Goal: Task Accomplishment & Management: Use online tool/utility

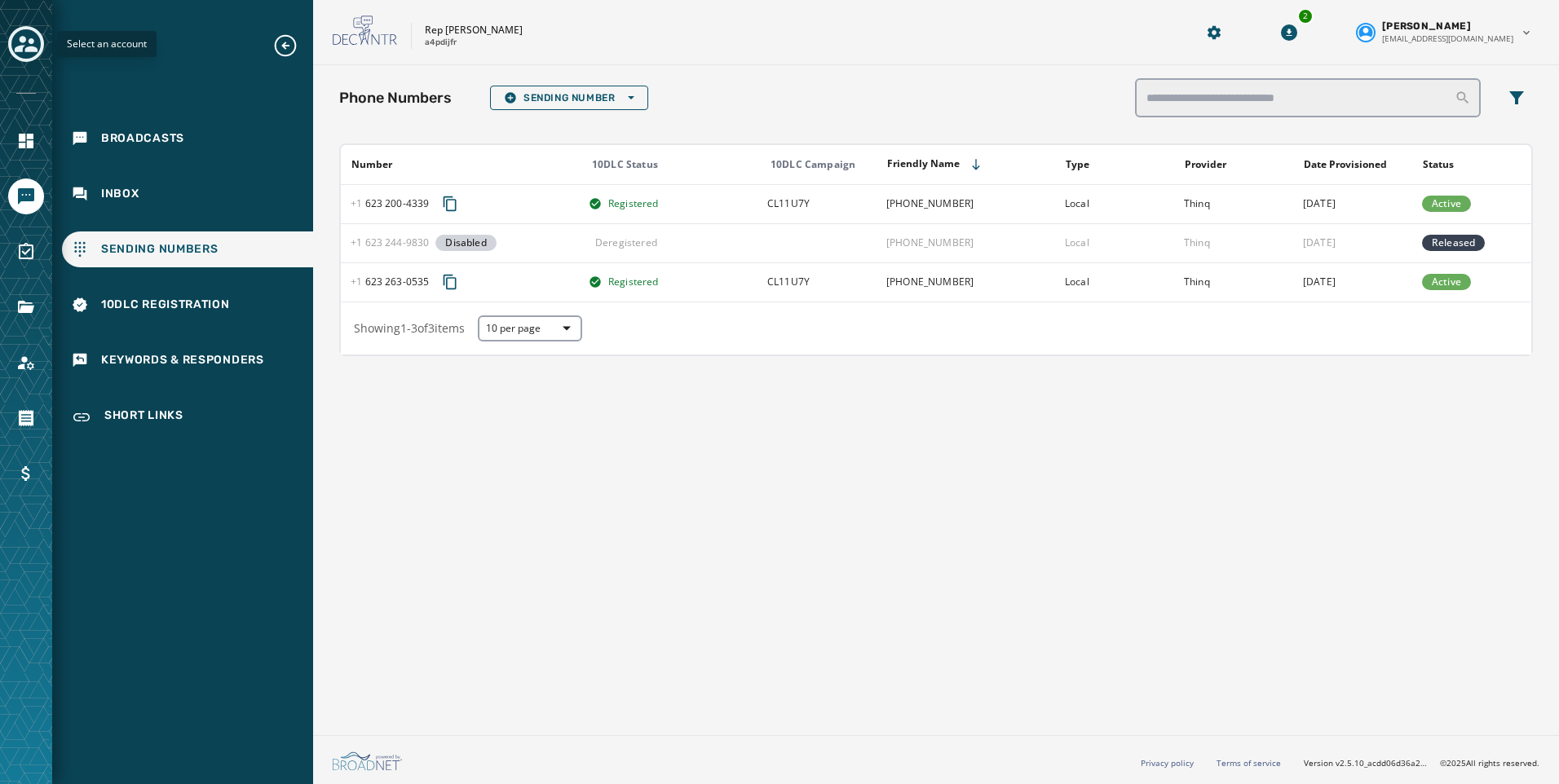
click at [28, 36] on icon "Toggle account select drawer" at bounding box center [26, 44] width 23 height 23
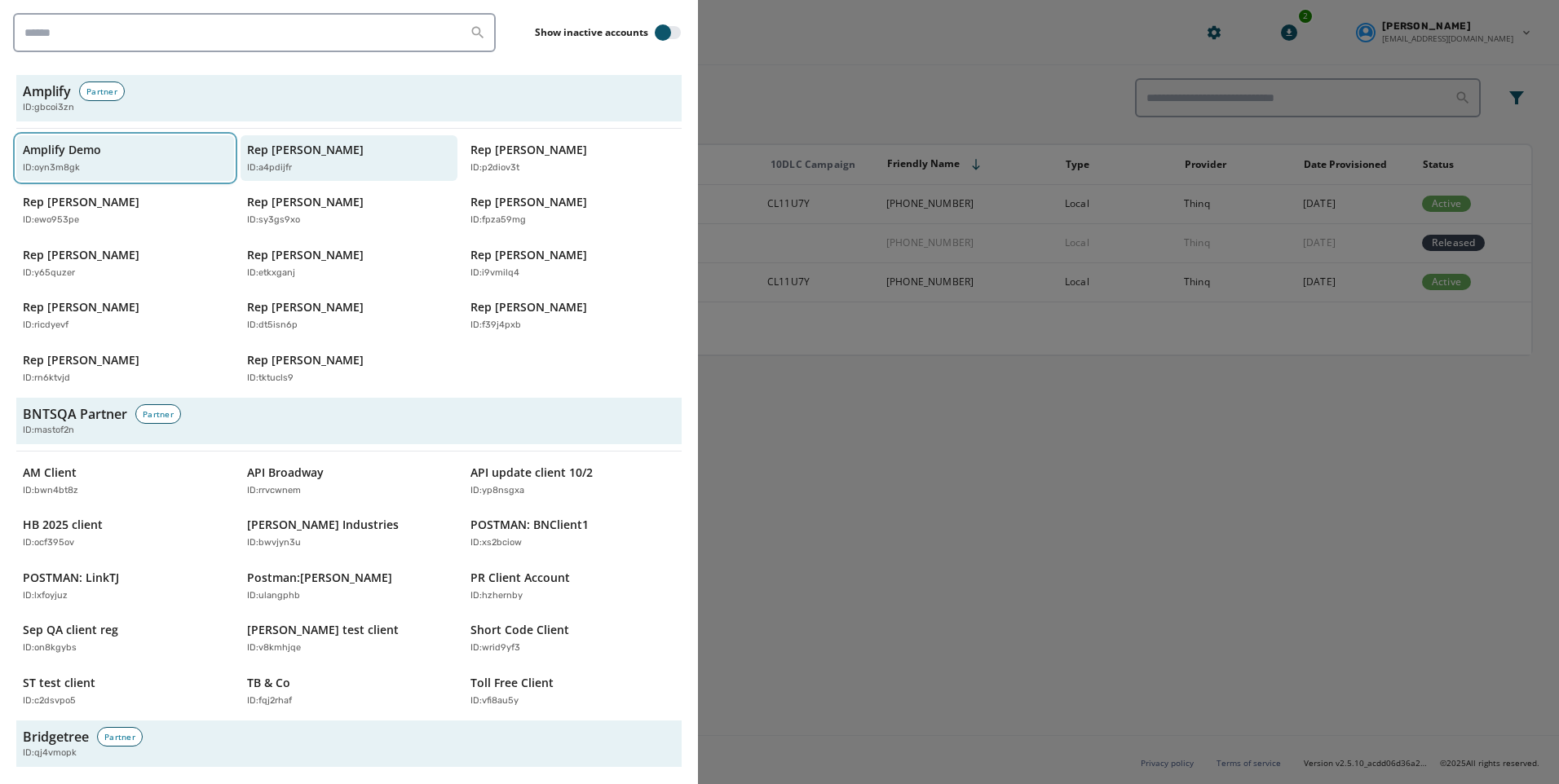
click at [100, 170] on div "ID: oyn3m8gk" at bounding box center [117, 168] width 188 height 14
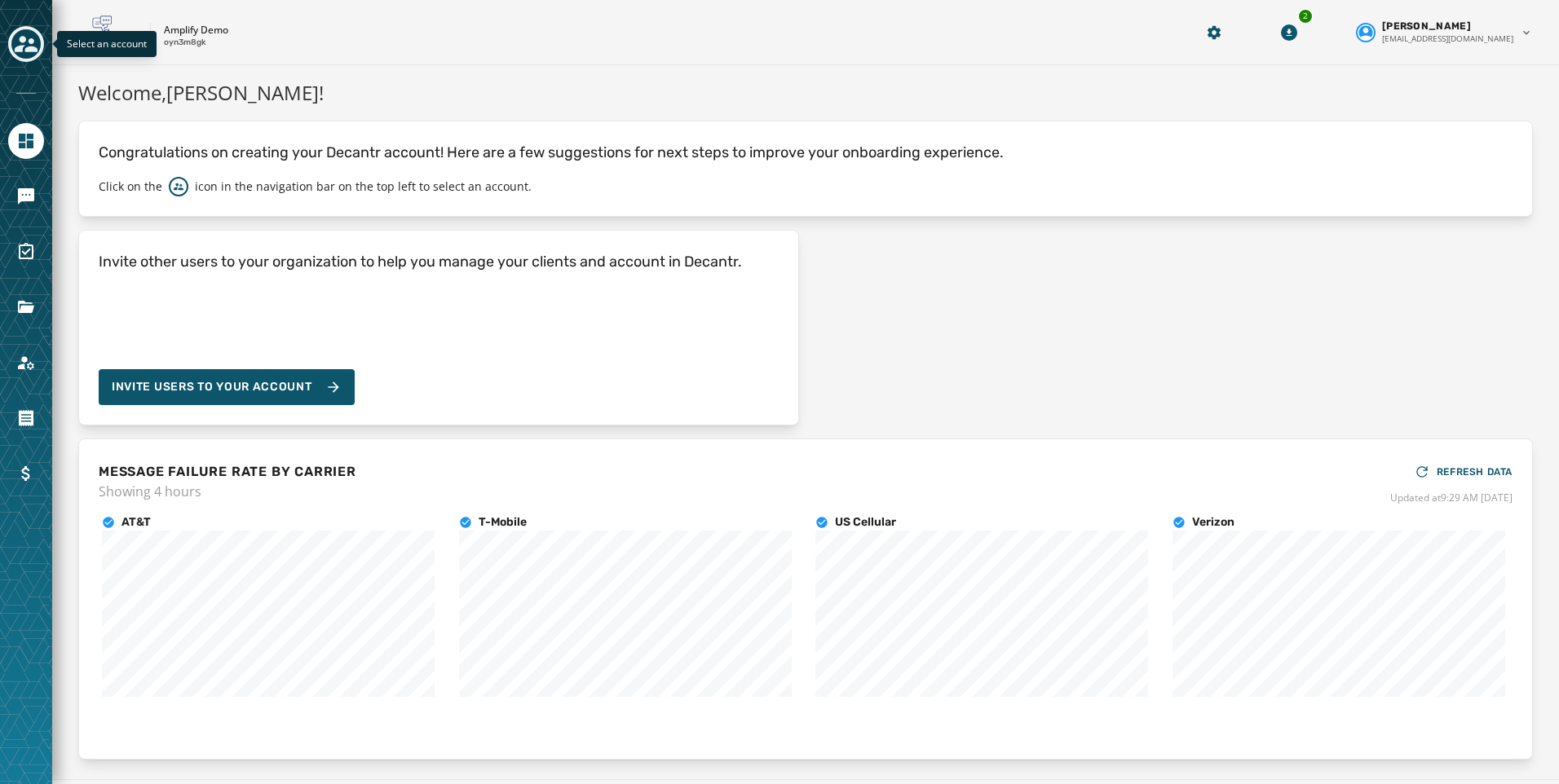
click at [26, 45] on icon "Toggle account select drawer" at bounding box center [26, 44] width 23 height 23
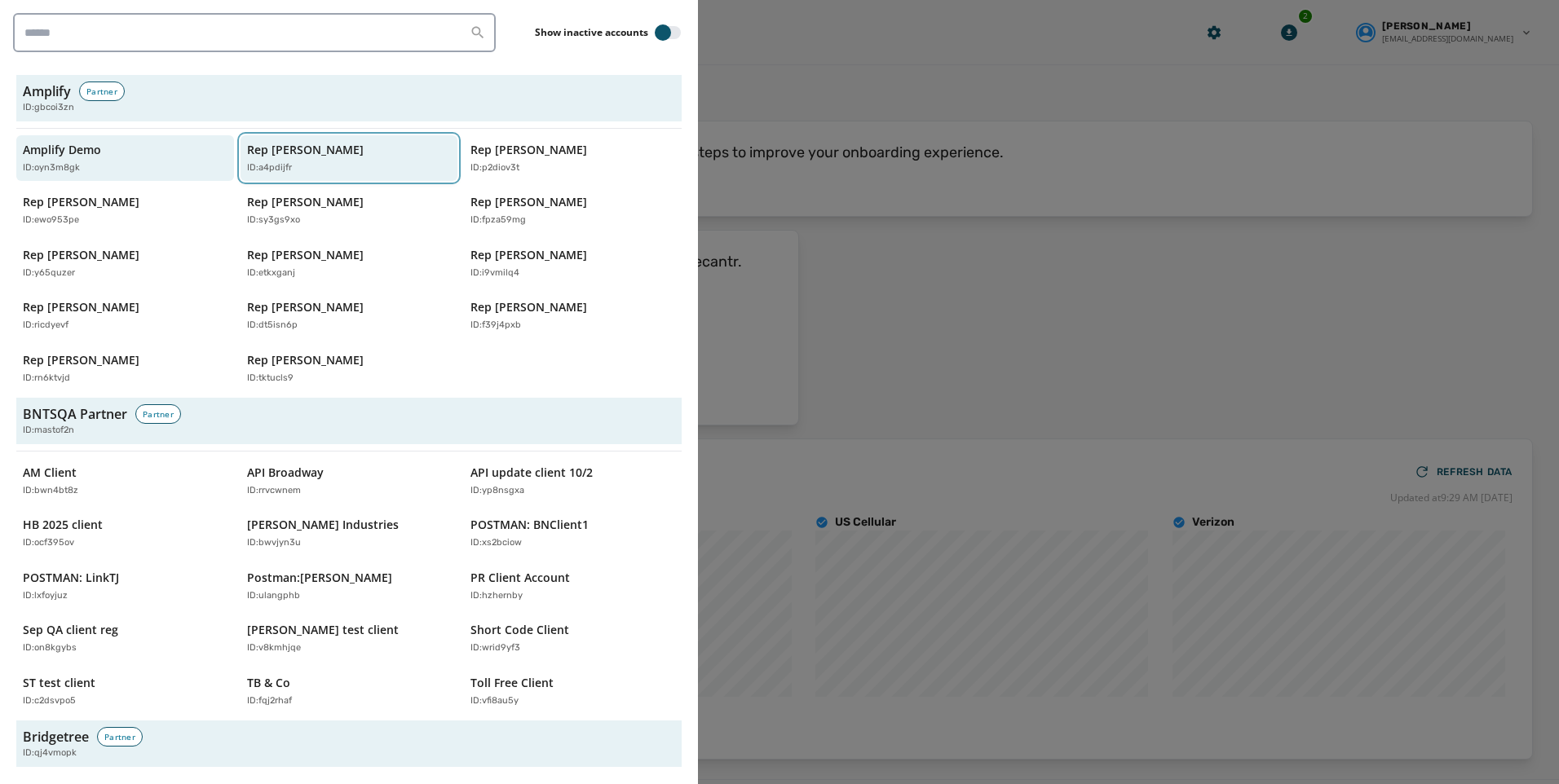
click at [265, 158] on div "Rep [PERSON_NAME] ID: a4pdijfr" at bounding box center [341, 158] width 188 height 34
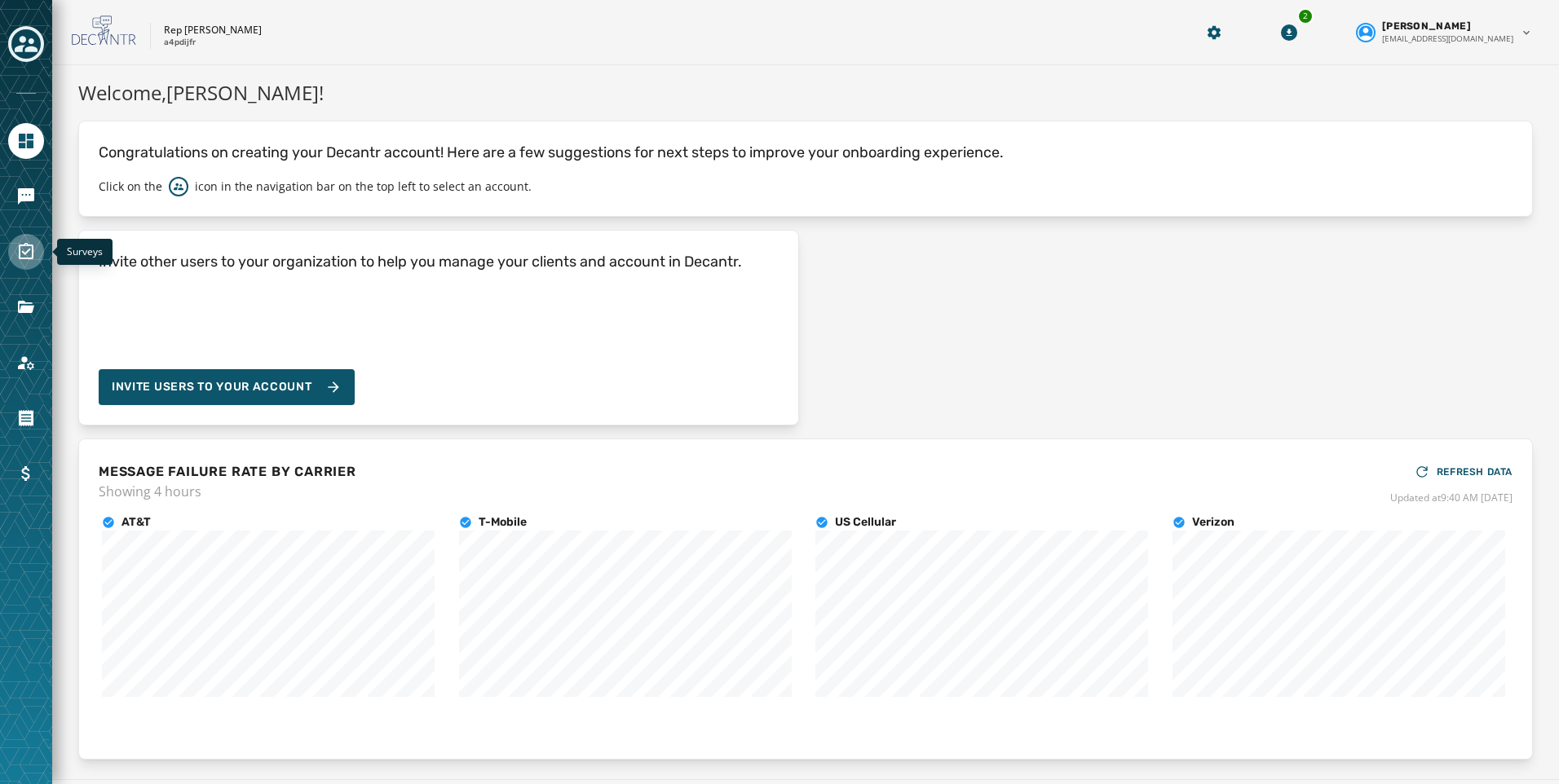
click at [33, 246] on icon "Navigate to Surveys" at bounding box center [26, 251] width 15 height 16
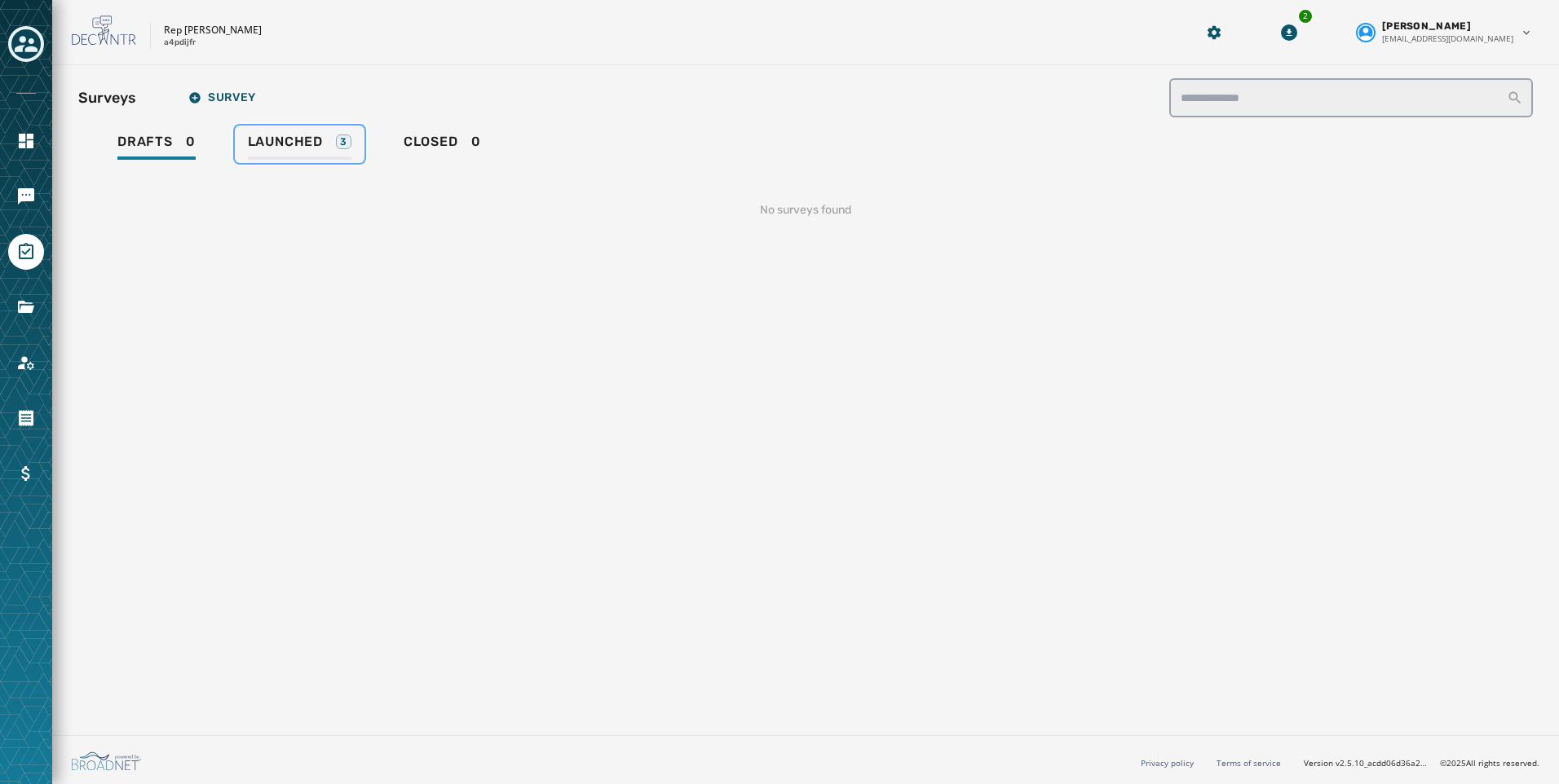
click at [295, 138] on span "Launched" at bounding box center [285, 141] width 75 height 16
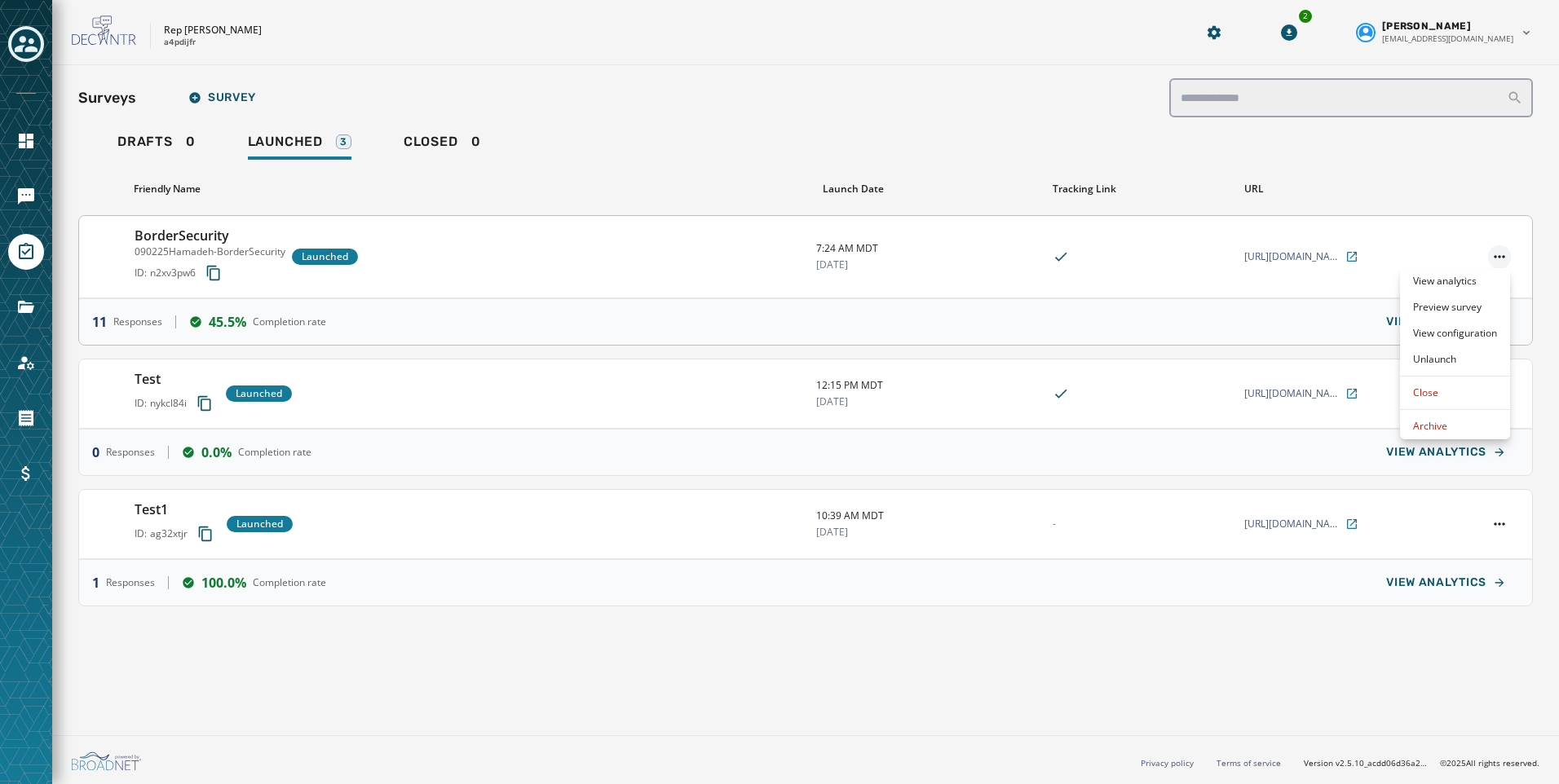
click at [1499, 266] on html "**********" at bounding box center [780, 392] width 1559 height 784
click at [1454, 352] on div "Unlaunch" at bounding box center [1454, 360] width 110 height 26
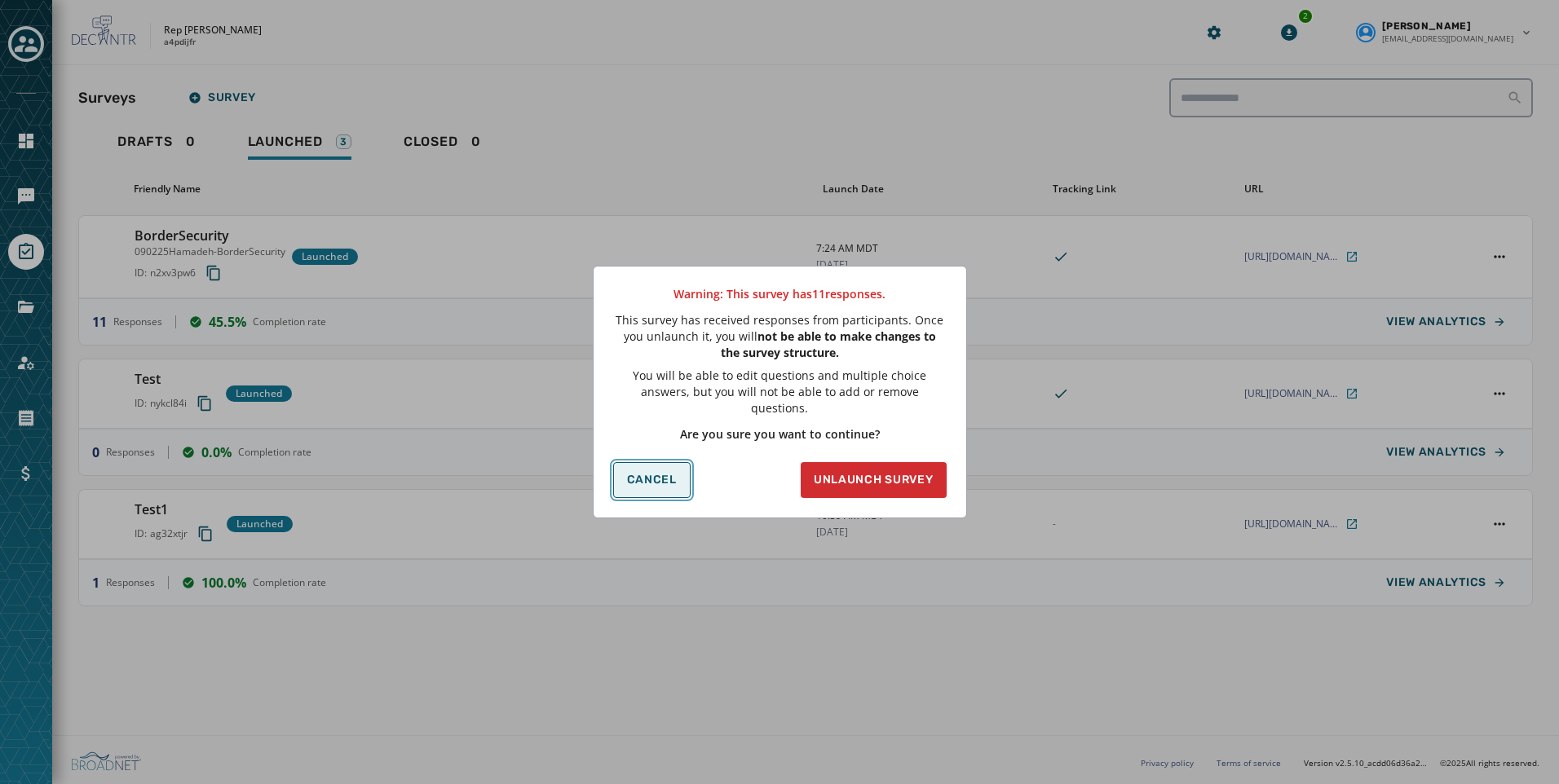
click at [635, 473] on span "Cancel" at bounding box center [652, 480] width 49 height 13
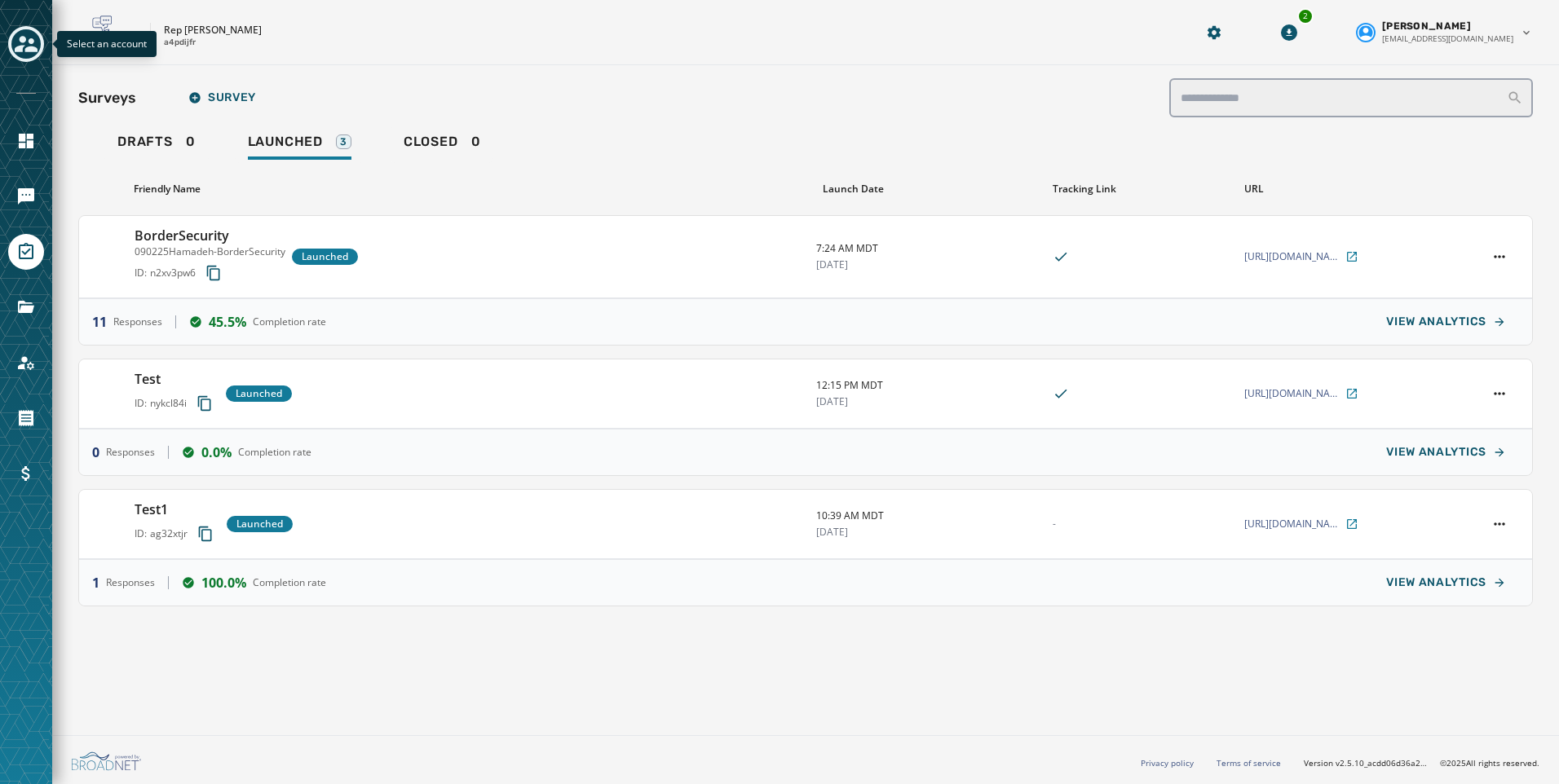
click at [30, 31] on div "Toggle account select drawer" at bounding box center [26, 44] width 30 height 30
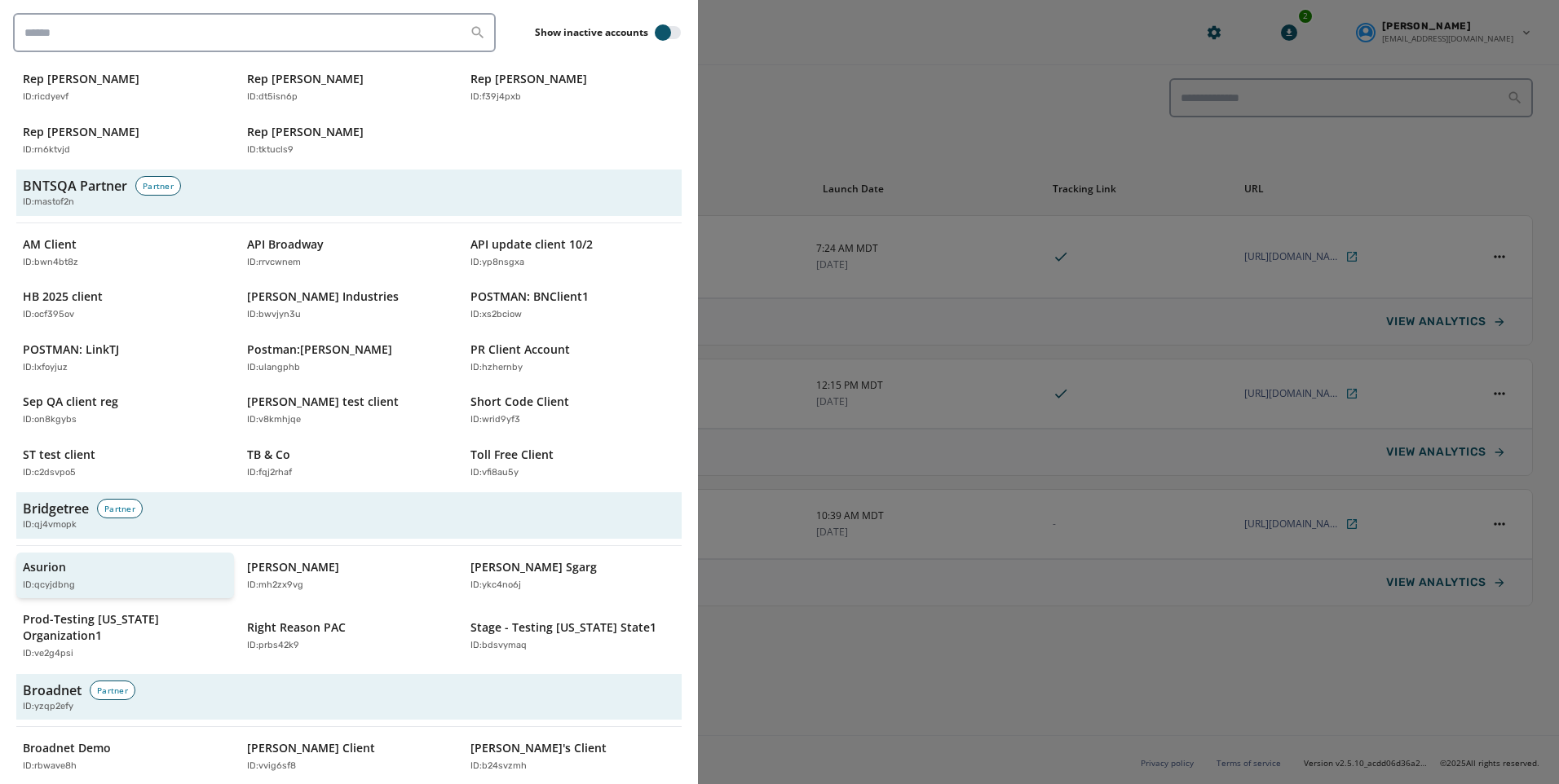
scroll to position [244, 0]
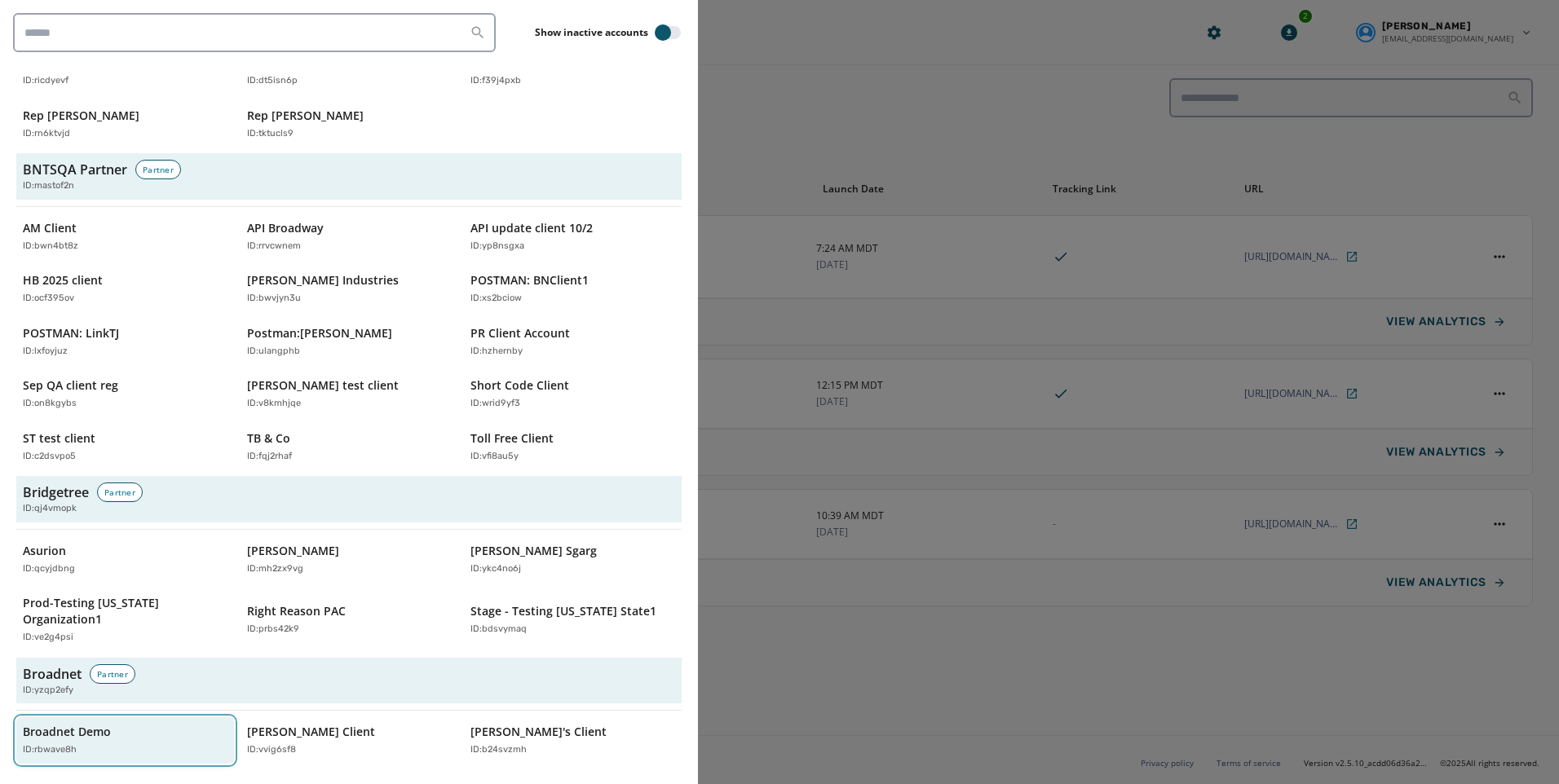
click at [99, 723] on p "Broadnet Demo" at bounding box center [67, 731] width 88 height 16
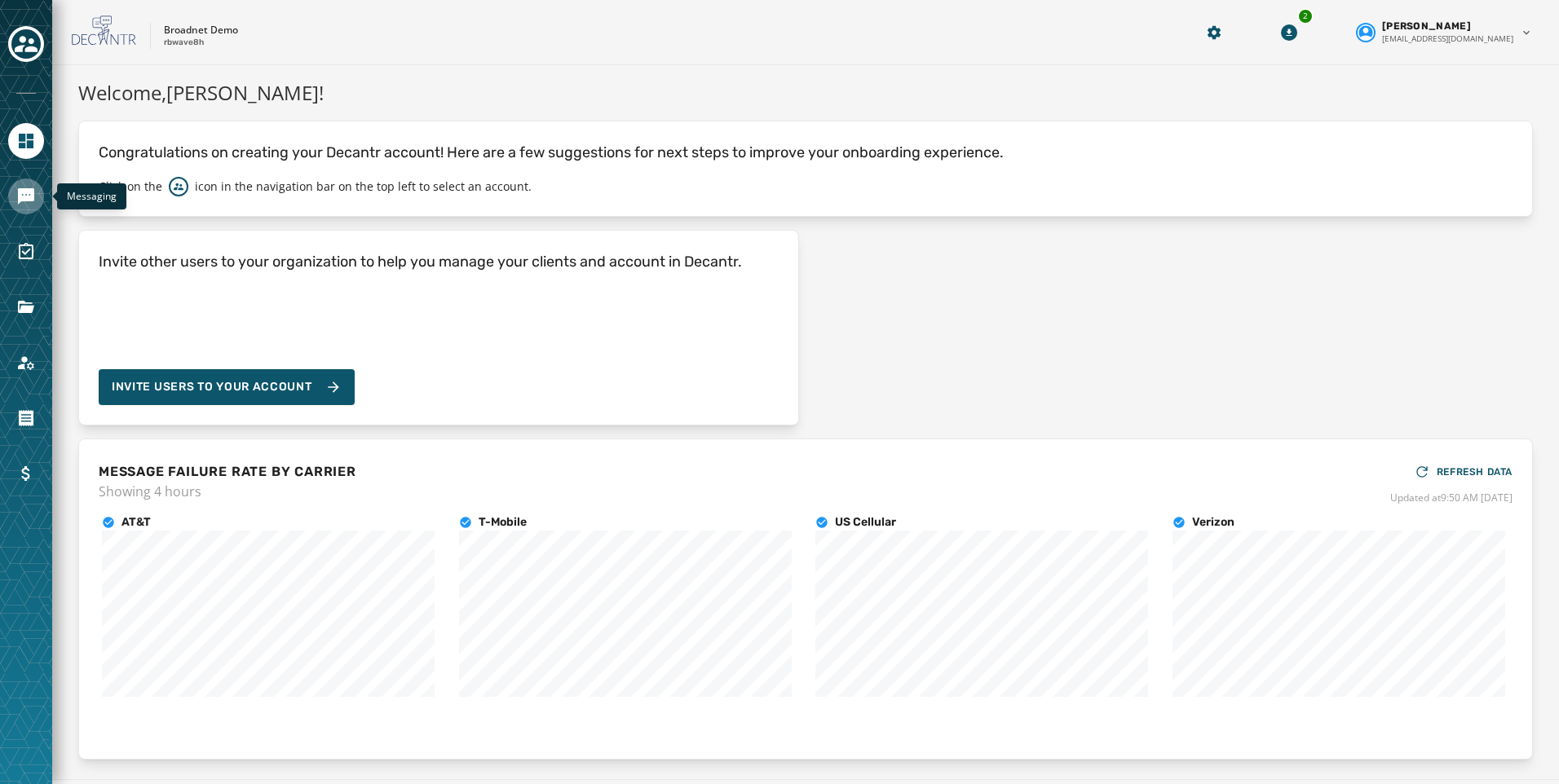
click at [22, 183] on link "Navigate to Messaging" at bounding box center [26, 197] width 36 height 36
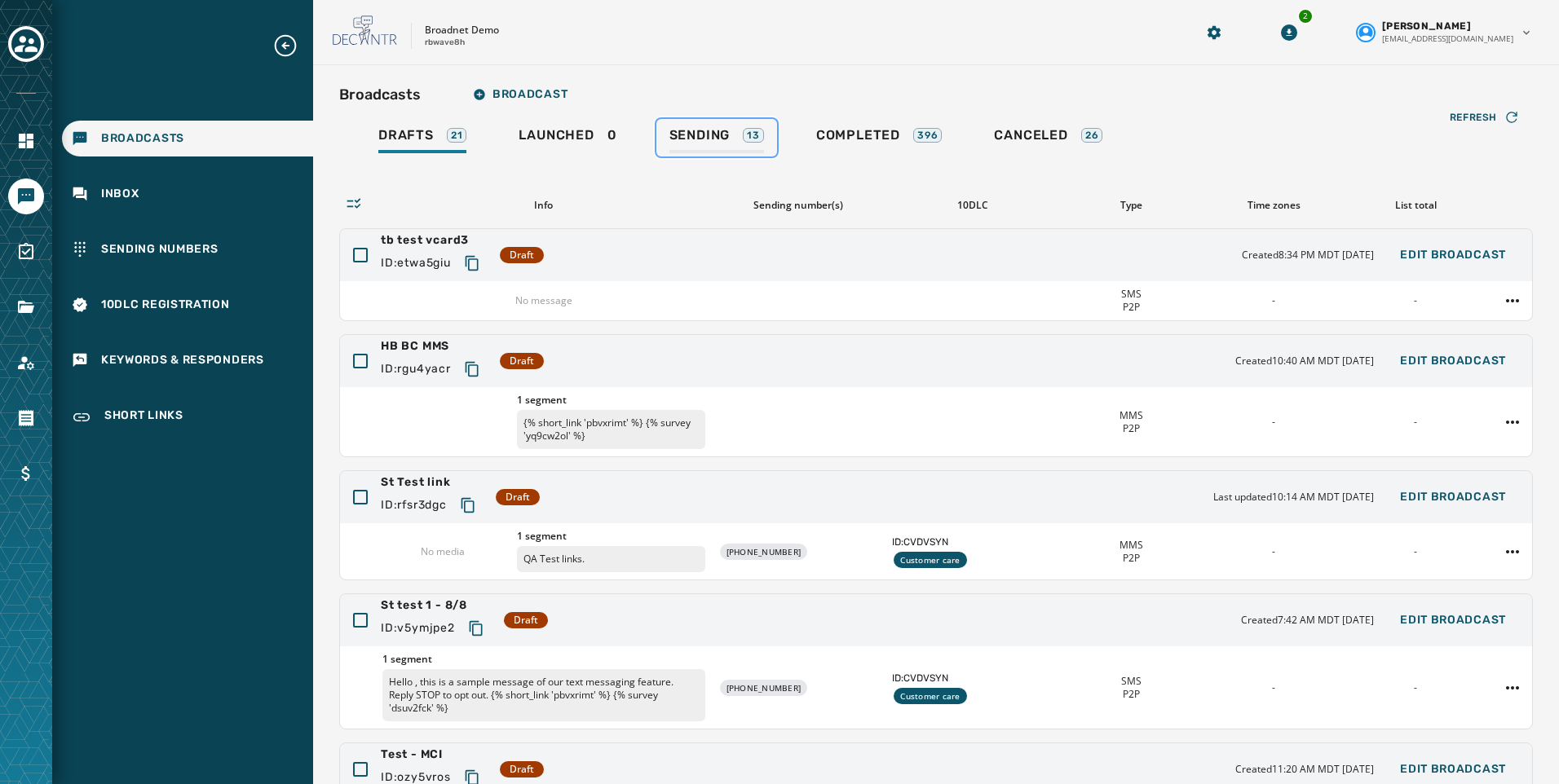
click at [739, 128] on div "Sending 13" at bounding box center [716, 140] width 95 height 26
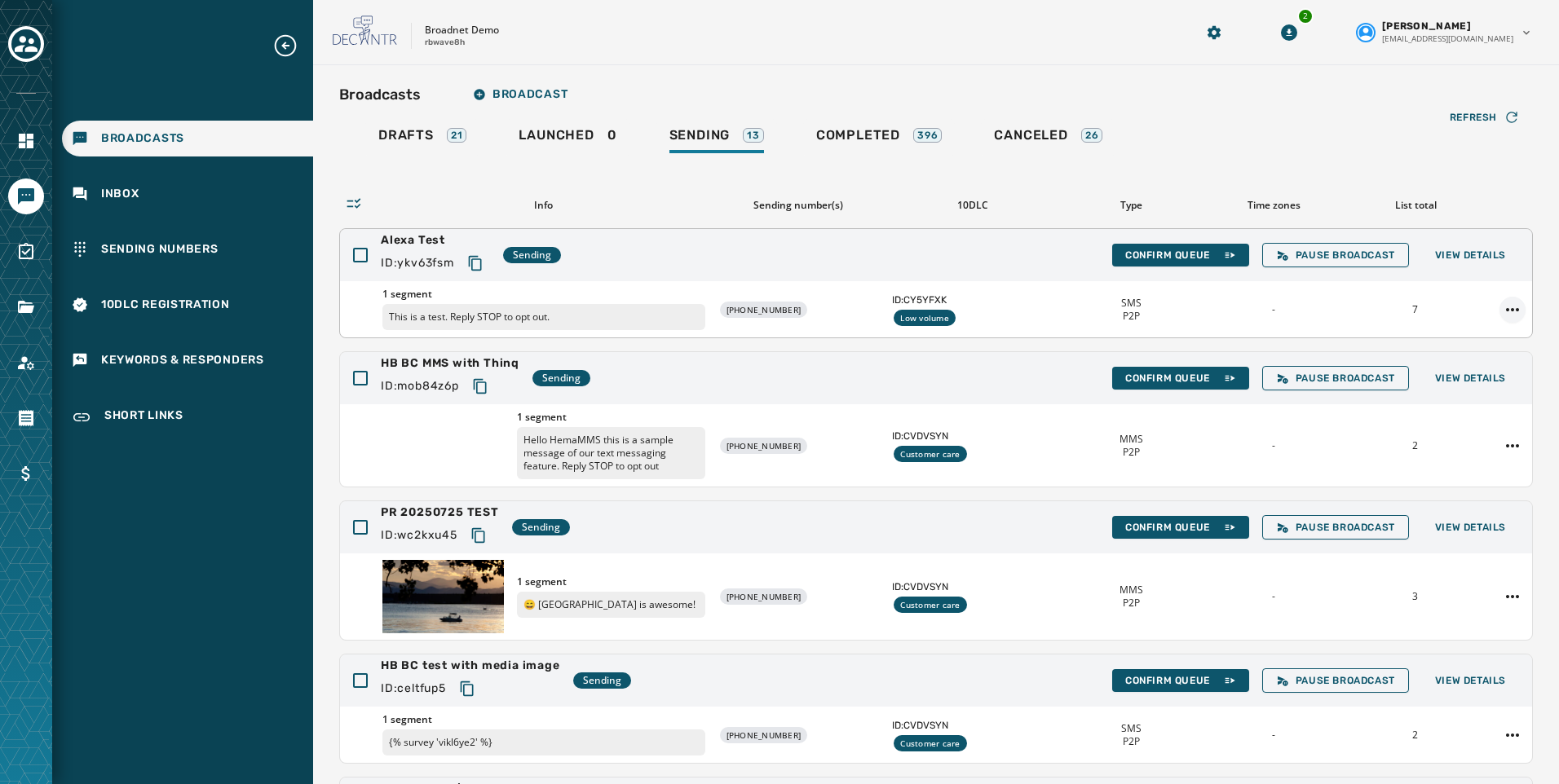
click at [1500, 305] on html "Broadcasts Inbox Sending Numbers 10DLC Registration Keywords & Responders Short…" at bounding box center [780, 392] width 1559 height 784
click at [1473, 332] on div "Duplicate Broadcast" at bounding box center [1455, 336] width 119 height 26
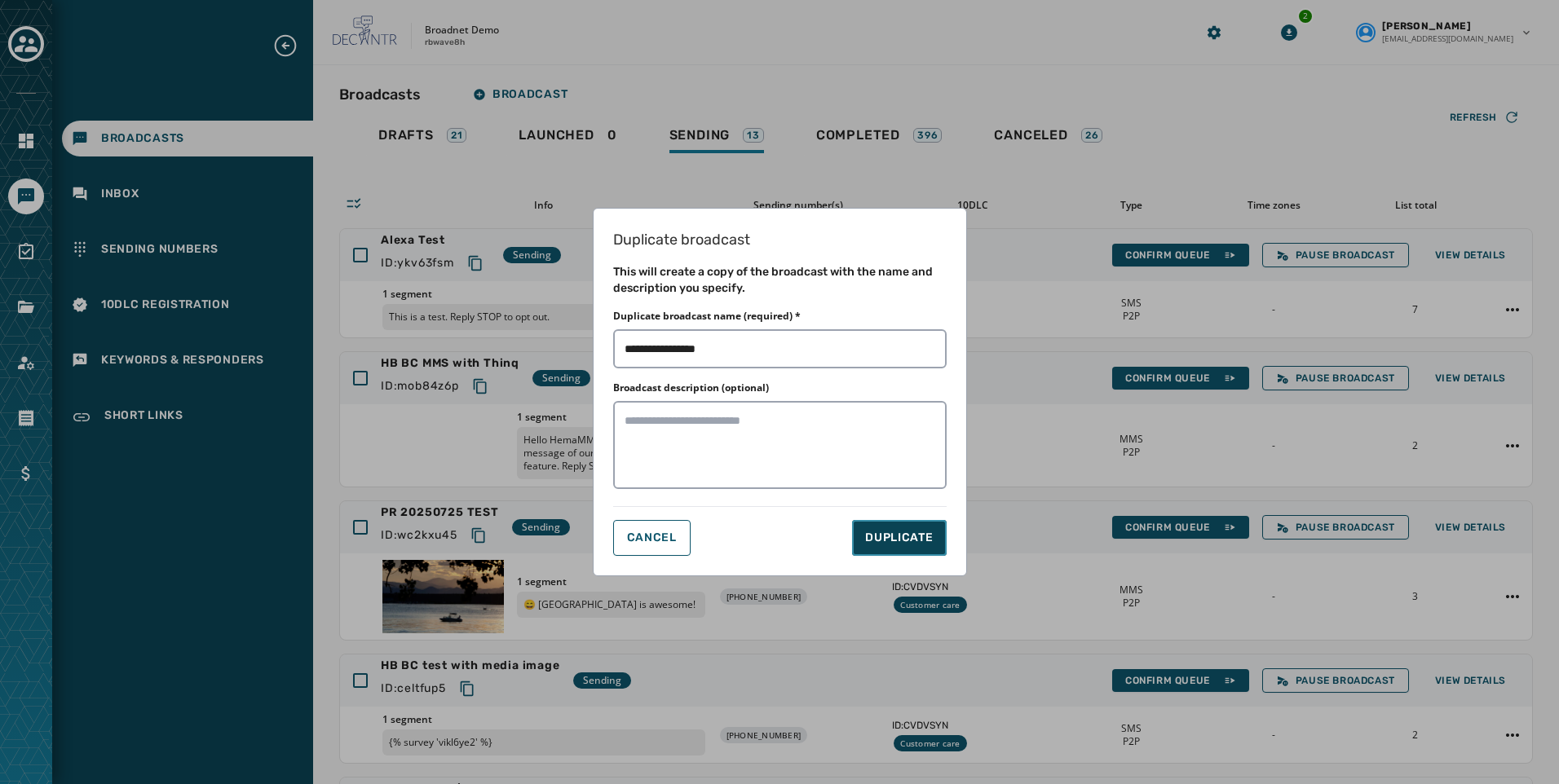
click at [884, 551] on button "DUPLICATE" at bounding box center [899, 538] width 94 height 36
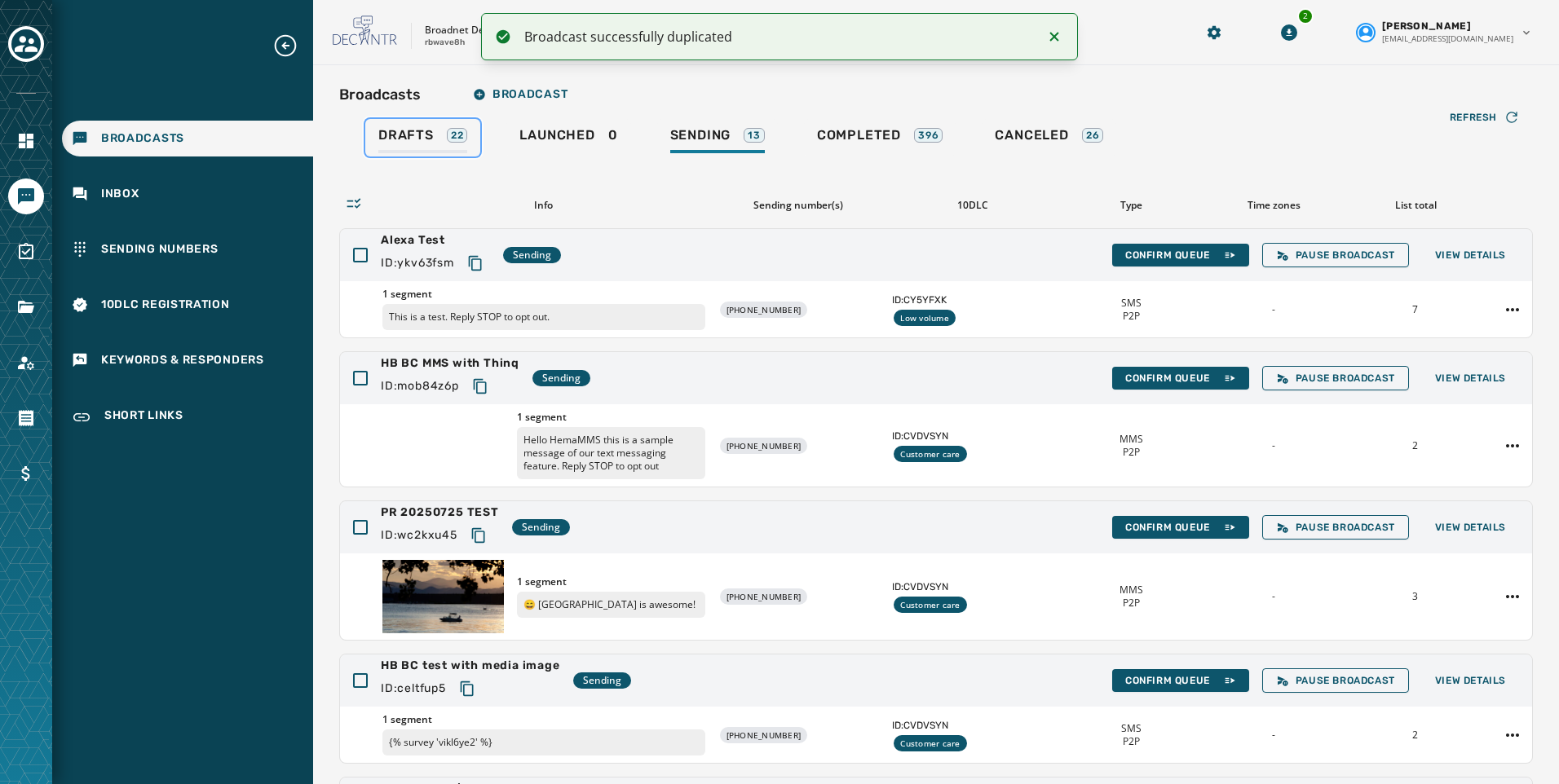
click at [407, 136] on span "Drafts" at bounding box center [406, 135] width 55 height 16
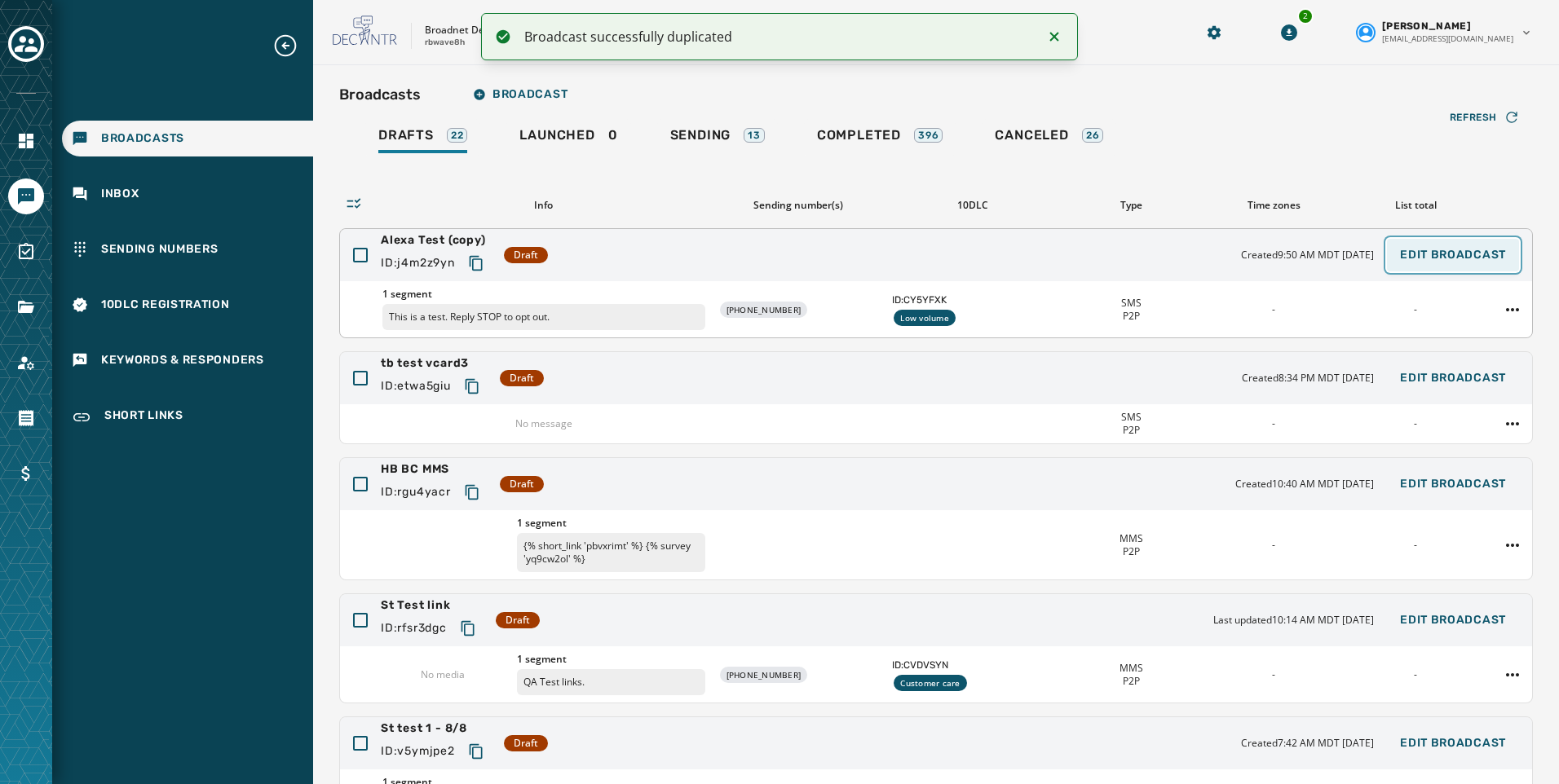
click at [1463, 257] on span "Edit Broadcast" at bounding box center [1452, 255] width 106 height 13
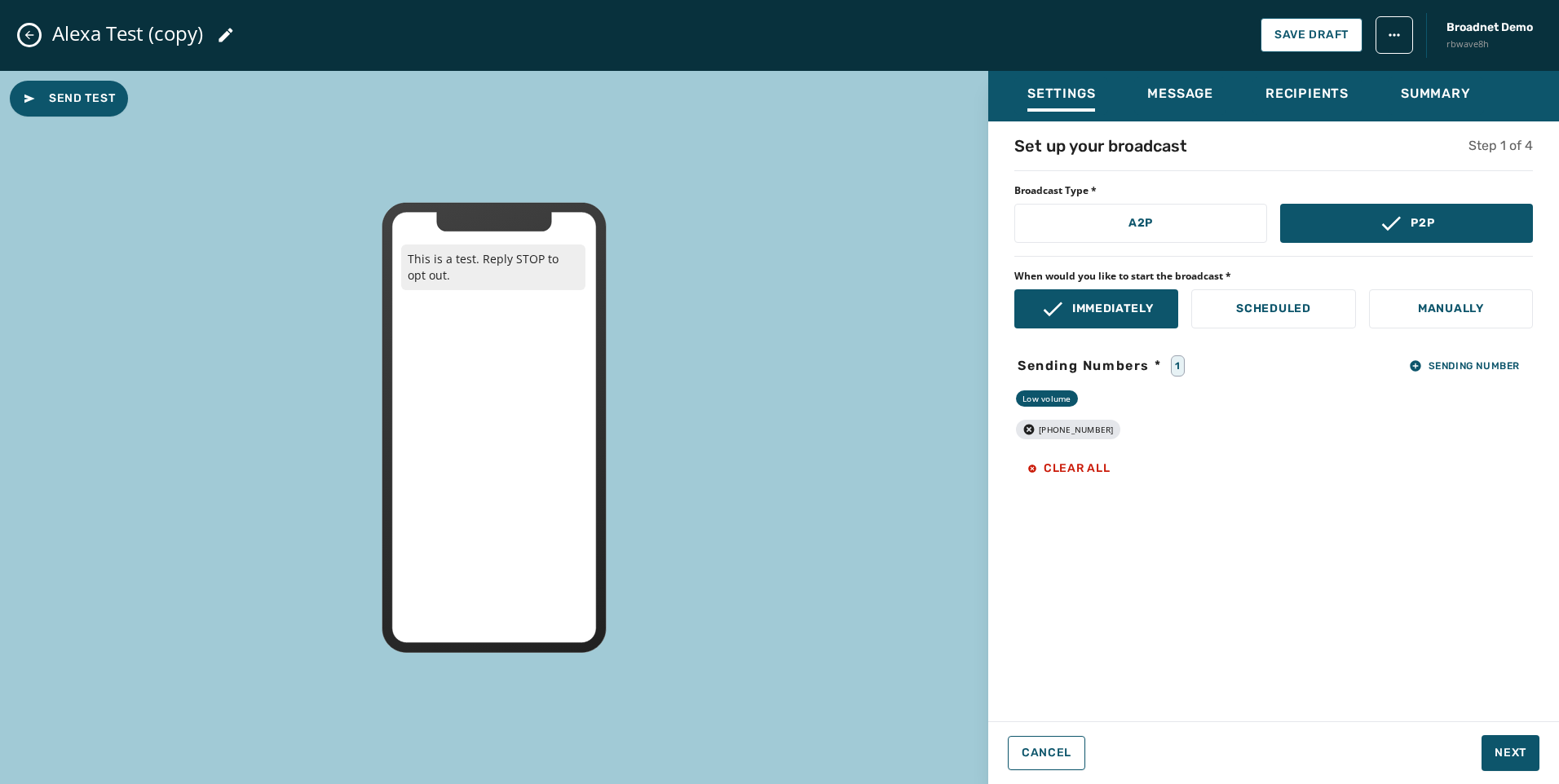
drag, startPoint x: 26, startPoint y: 35, endPoint x: 249, endPoint y: 40, distance: 223.1
click at [26, 35] on icon "Close admin drawer" at bounding box center [30, 35] width 9 height 9
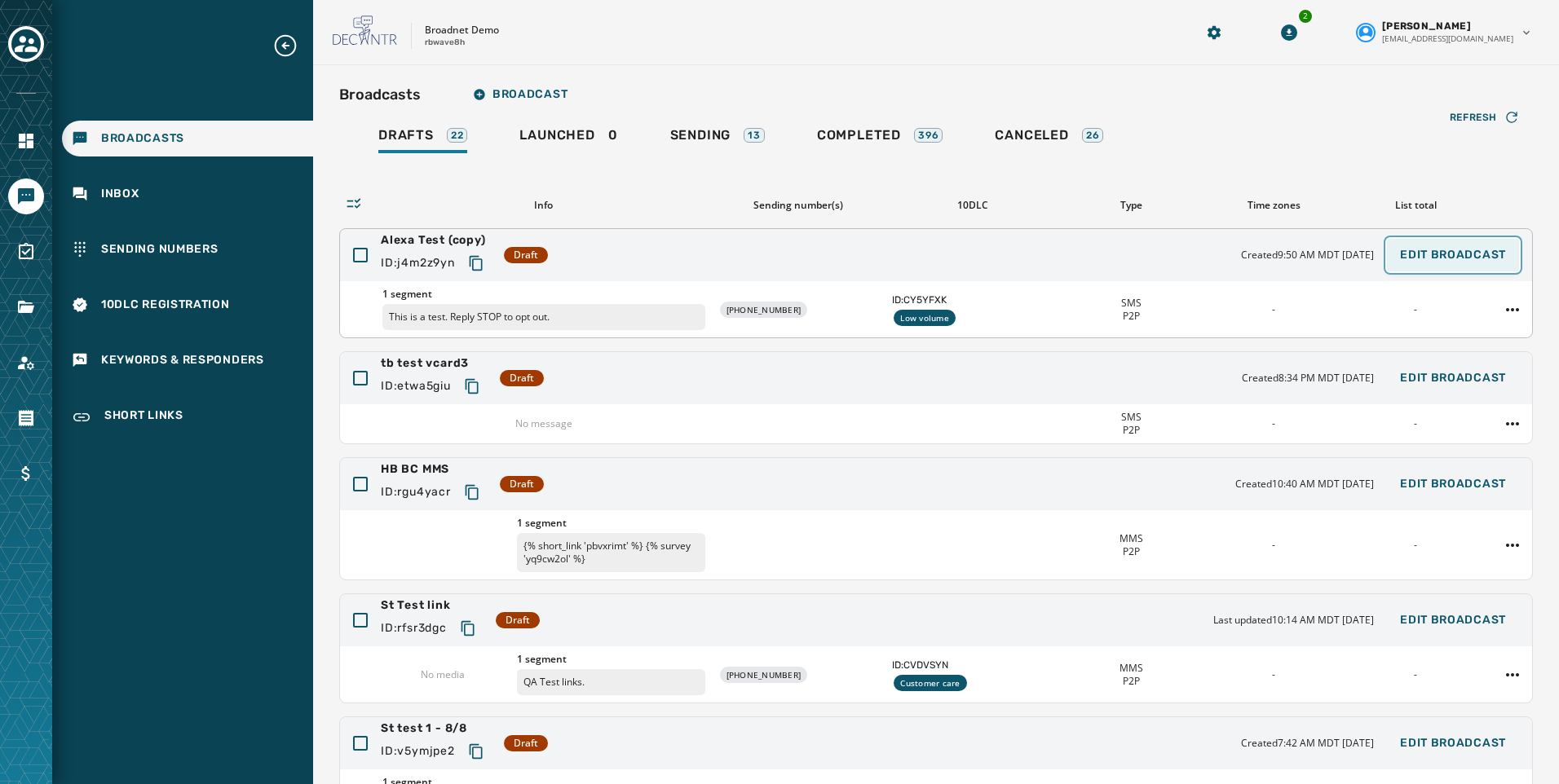
click at [1447, 251] on span "Edit Broadcast" at bounding box center [1452, 255] width 106 height 13
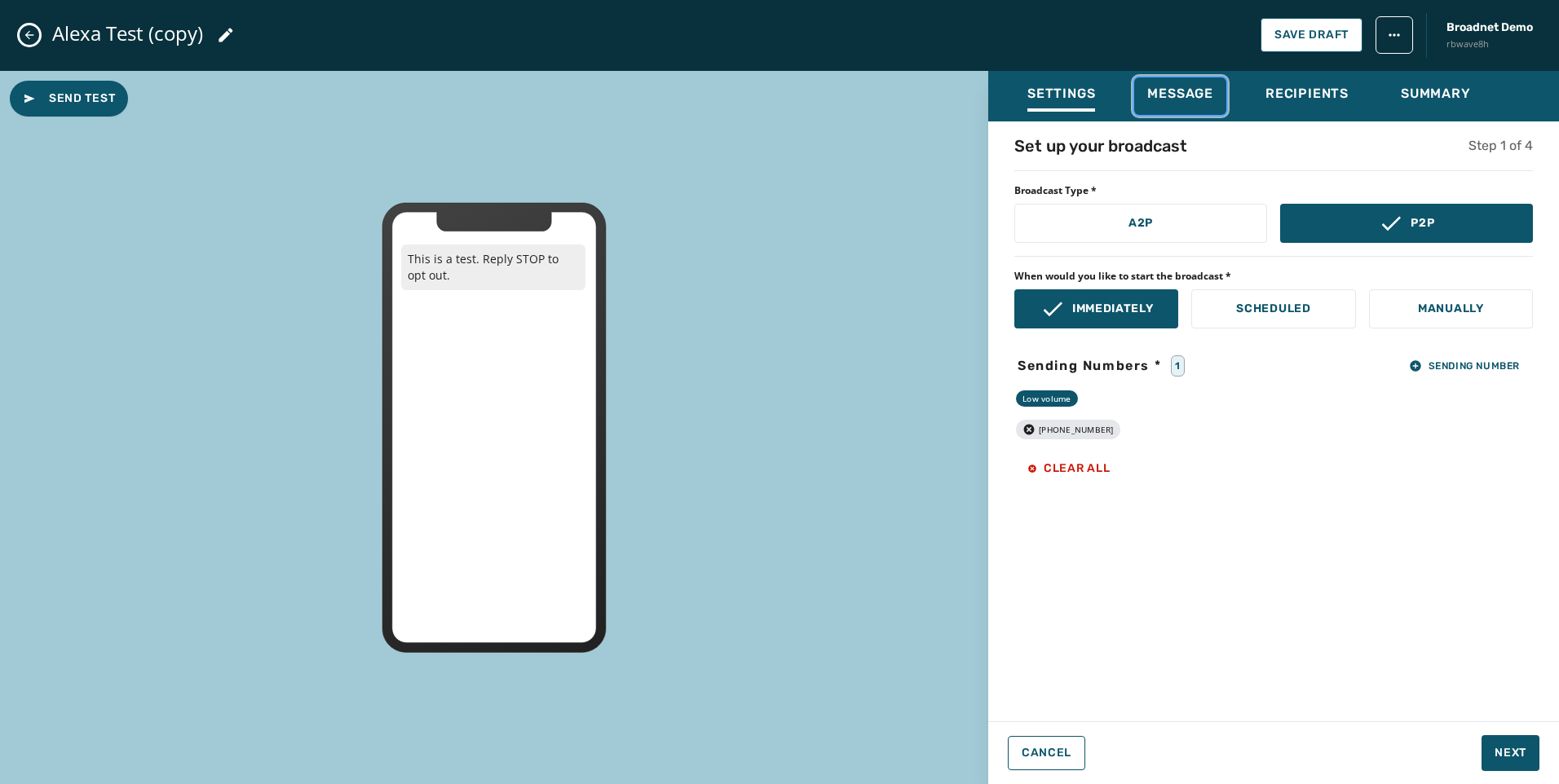
click at [1198, 86] on span "Message" at bounding box center [1180, 94] width 66 height 16
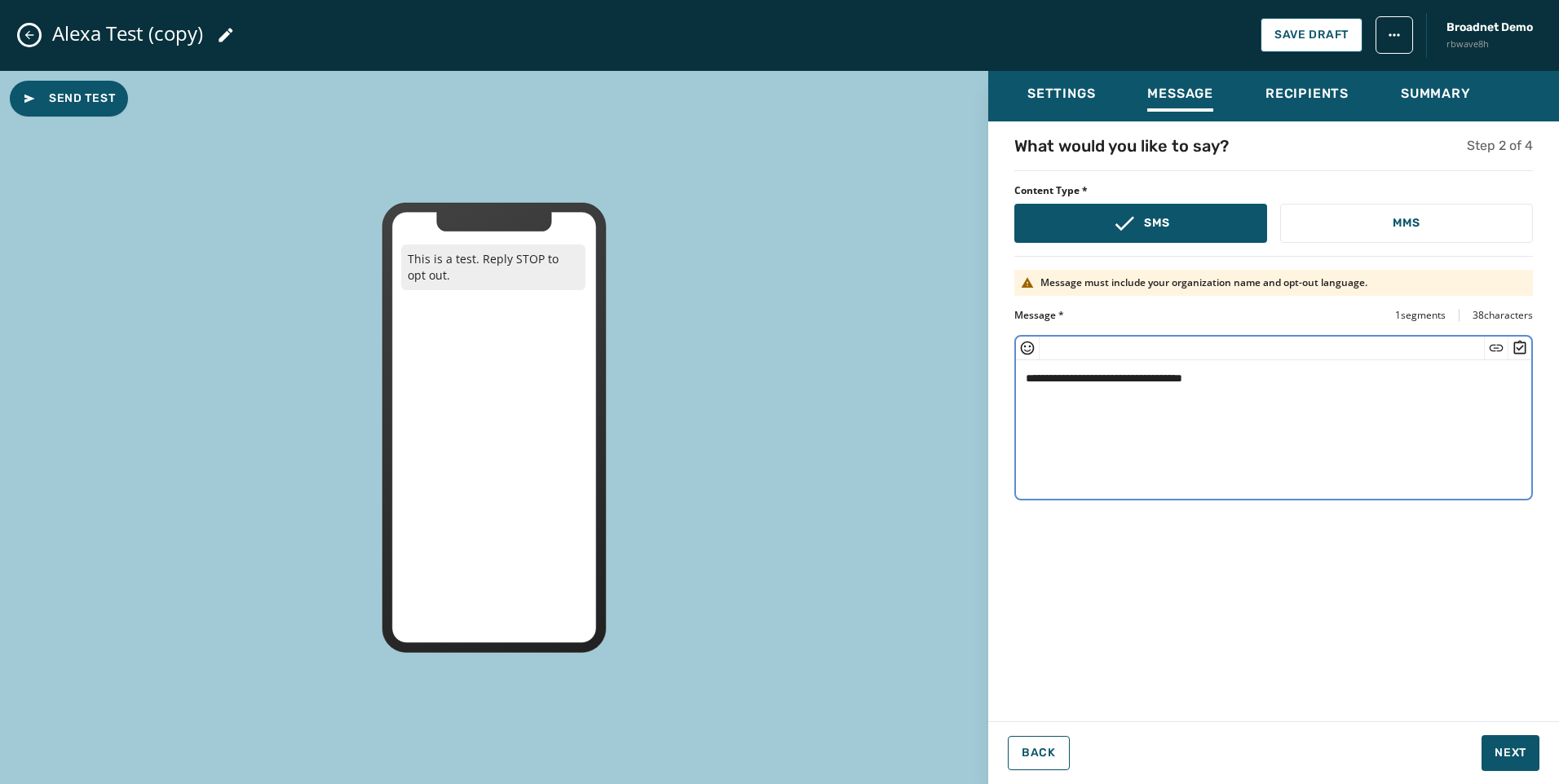
drag, startPoint x: 1230, startPoint y: 383, endPoint x: 1313, endPoint y: 382, distance: 83.0
click at [1230, 382] on textarea "**********" at bounding box center [1273, 427] width 515 height 133
click at [1036, 101] on span "Settings" at bounding box center [1061, 94] width 67 height 16
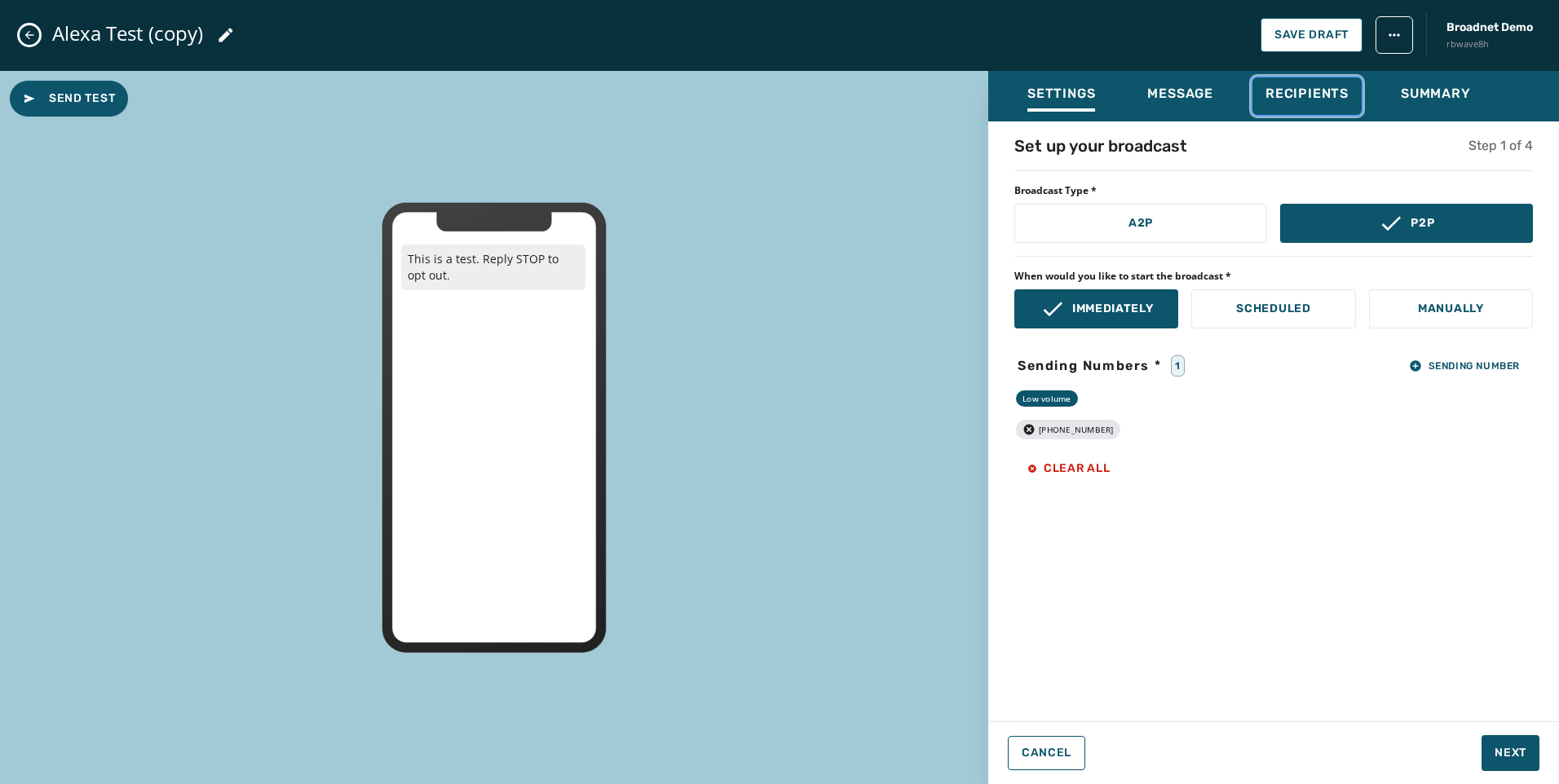
click at [1298, 89] on span "Recipients" at bounding box center [1306, 94] width 83 height 16
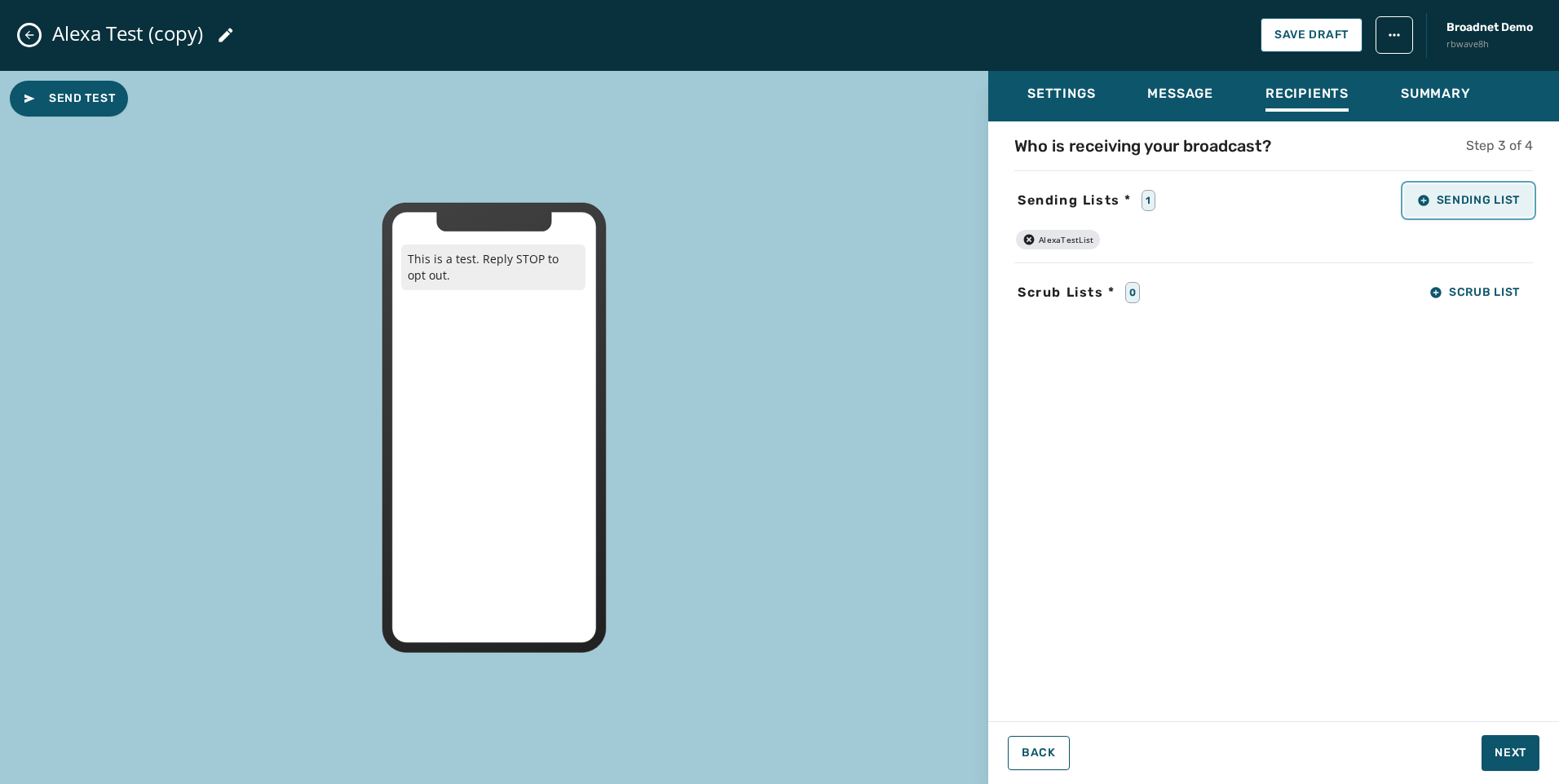
click at [1467, 201] on span "Sending List" at bounding box center [1468, 201] width 103 height 13
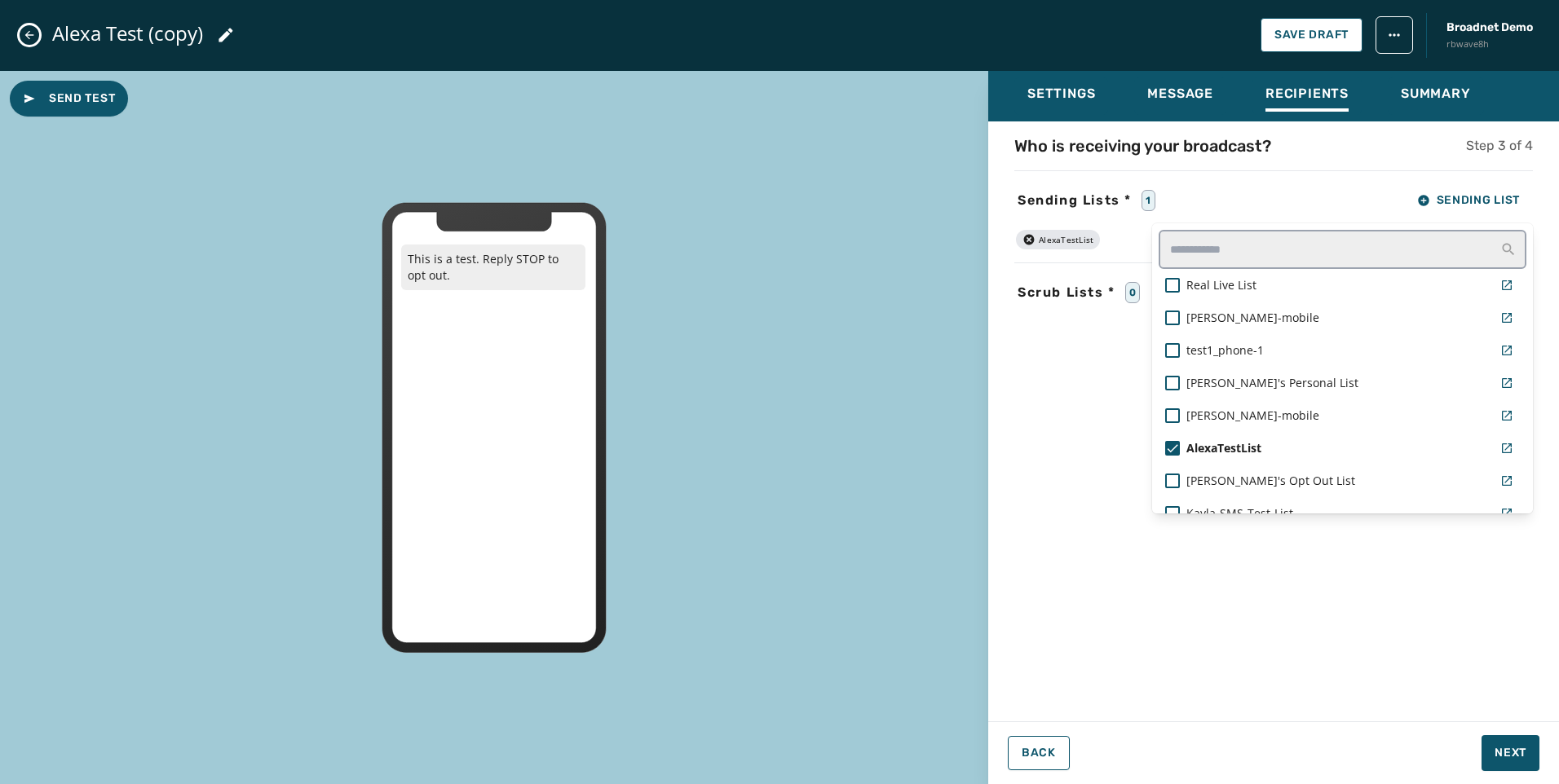
click at [1021, 747] on div "Settings Message Recipients Summary Who is receiving your broadcast? Step 3 of …" at bounding box center [1273, 421] width 570 height 701
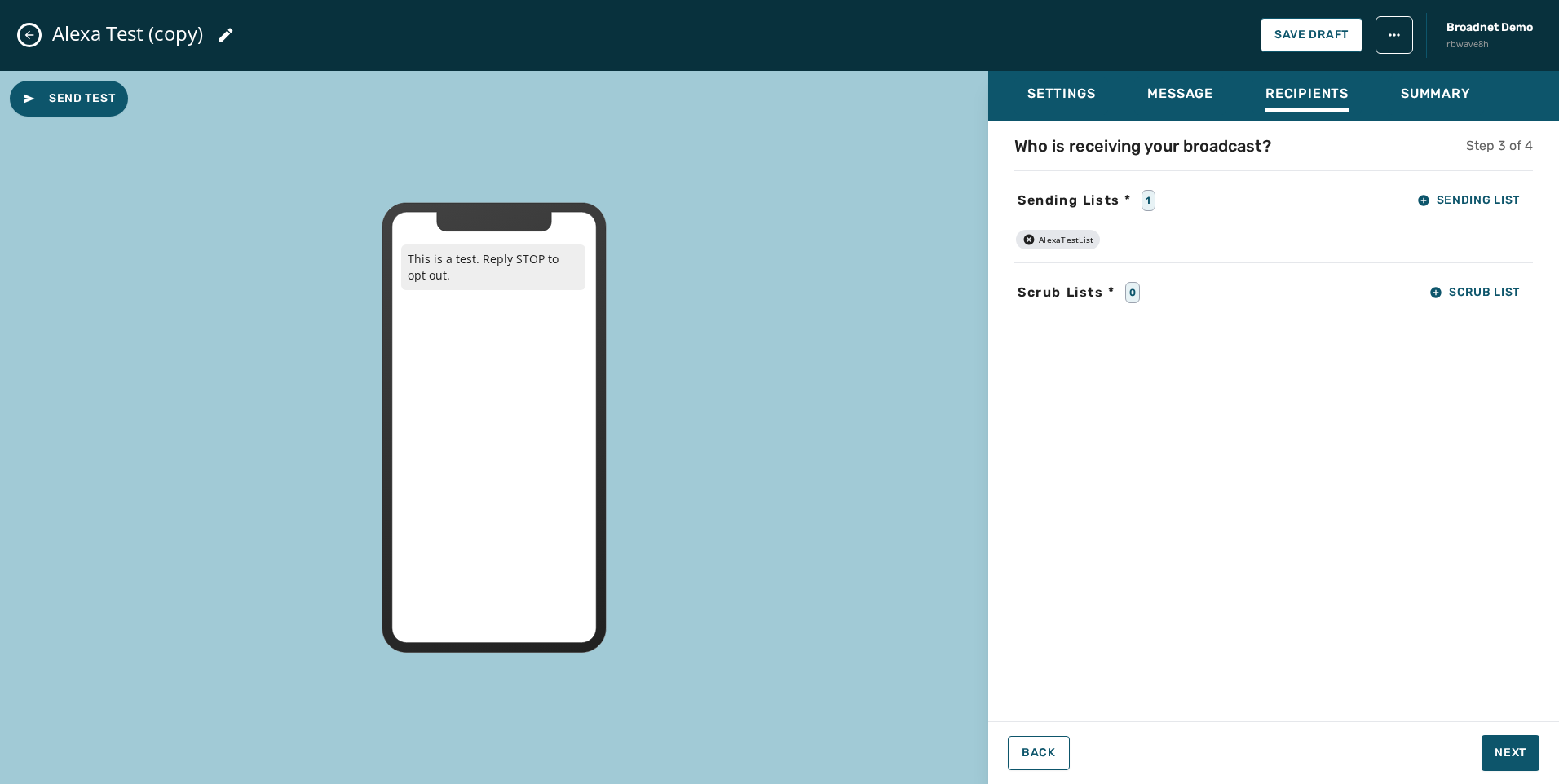
click at [30, 34] on icon "Close admin drawer" at bounding box center [30, 35] width 13 height 13
